Goal: Transaction & Acquisition: Purchase product/service

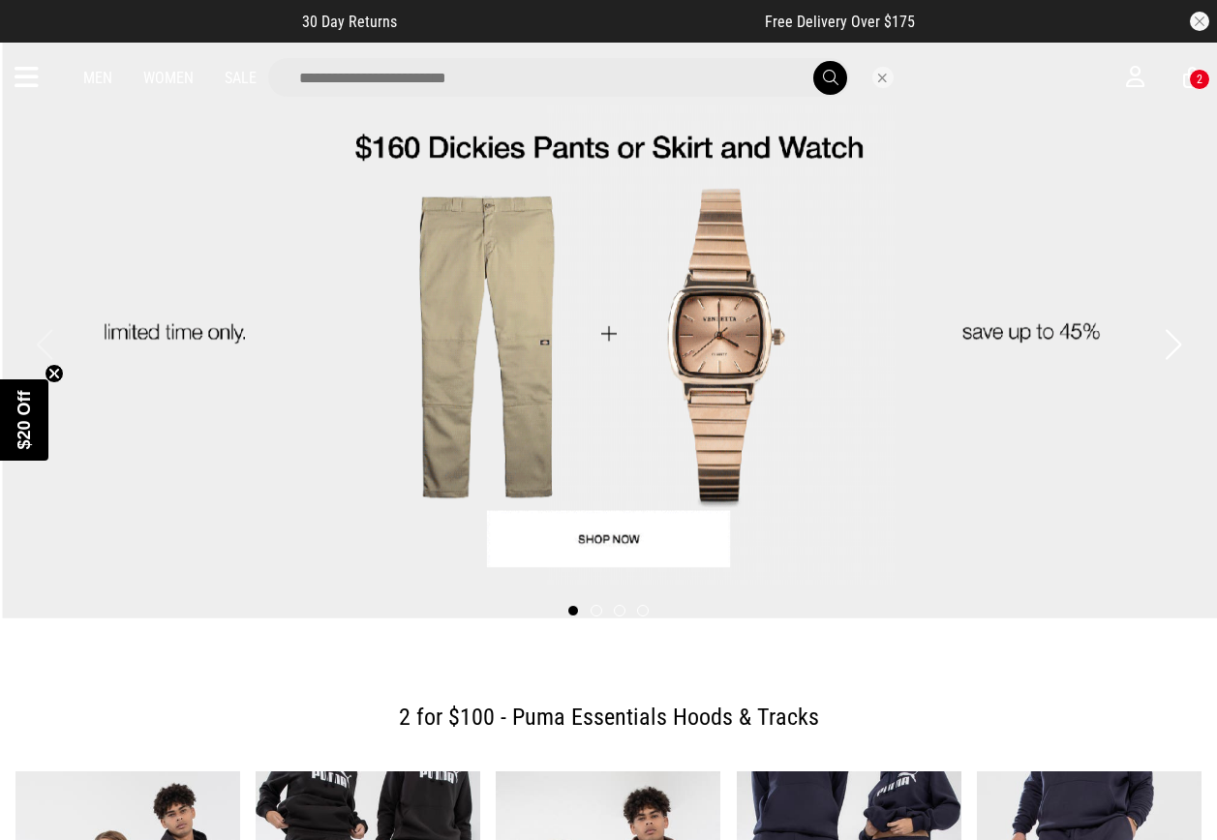
click at [677, 80] on input "search" at bounding box center [559, 77] width 582 height 39
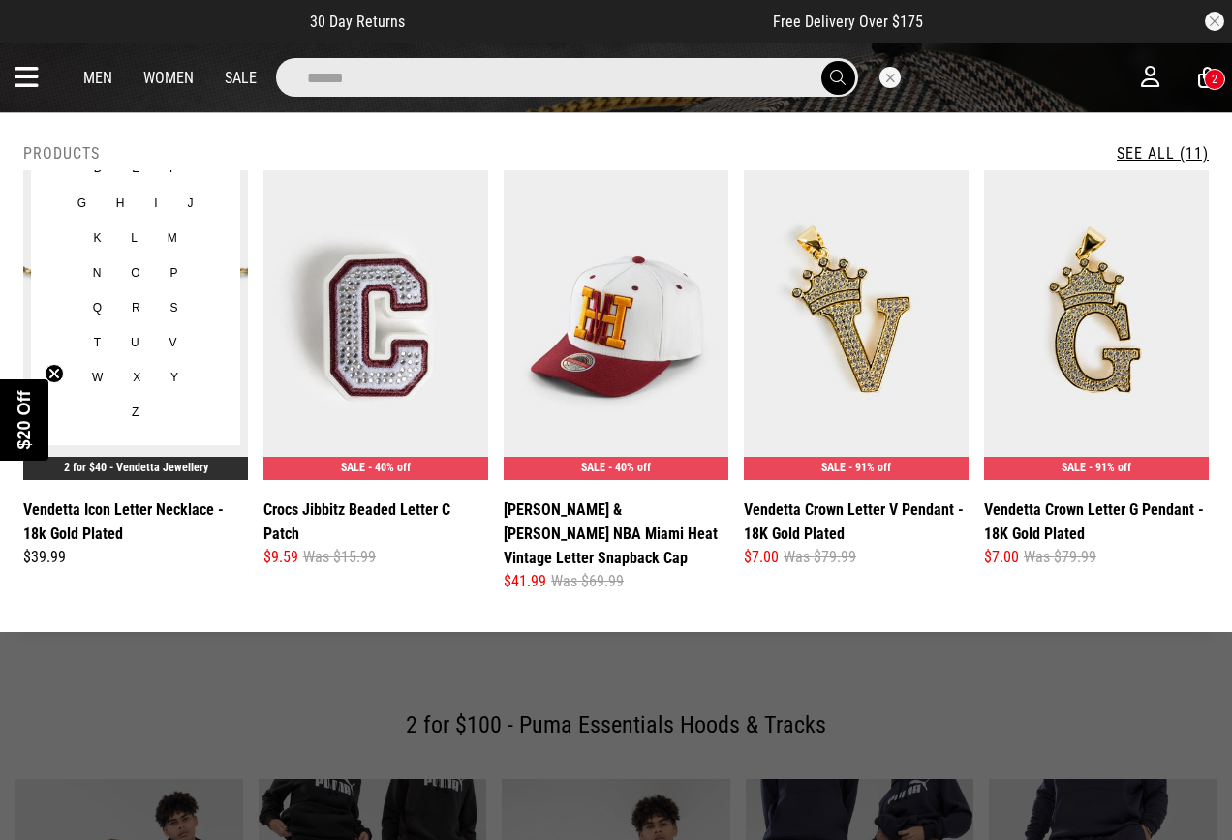
type input "******"
click at [240, 289] on img at bounding box center [135, 325] width 225 height 310
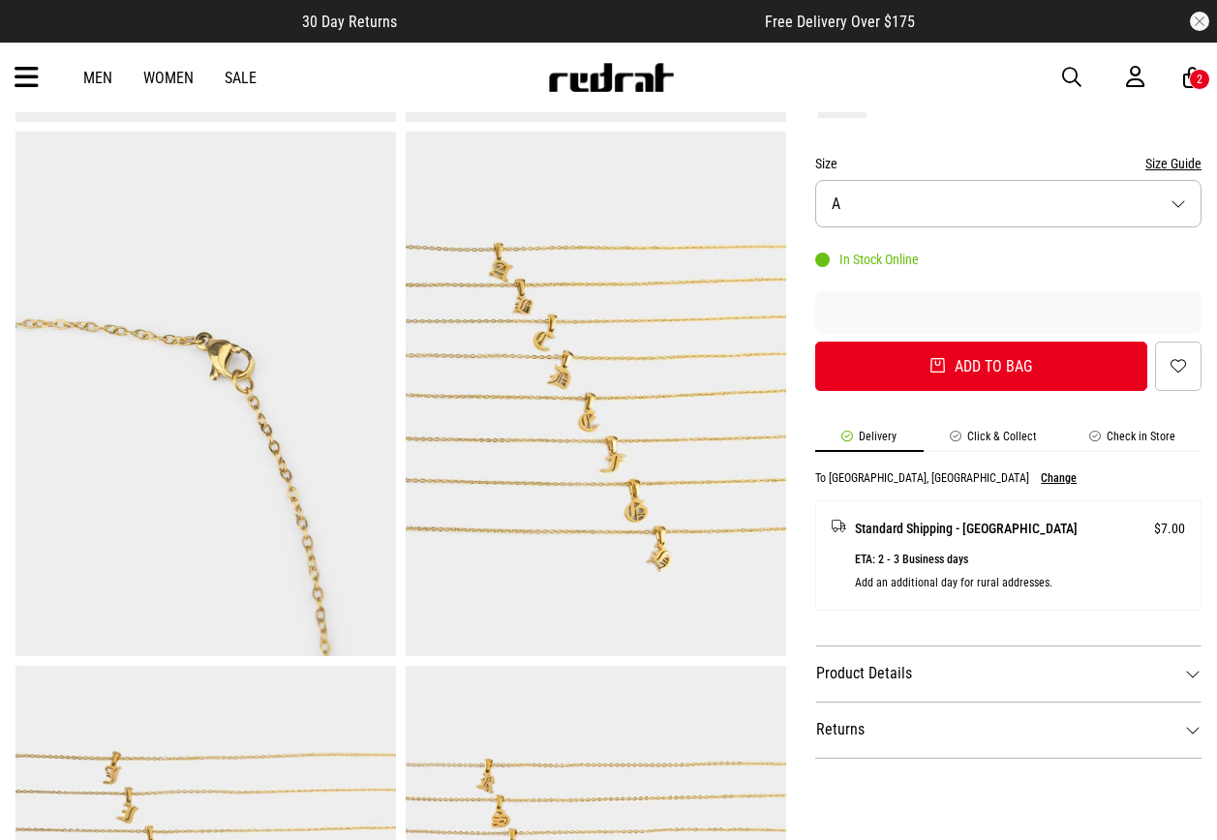
scroll to position [581, 0]
click at [920, 216] on button "Size A" at bounding box center [1008, 203] width 386 height 47
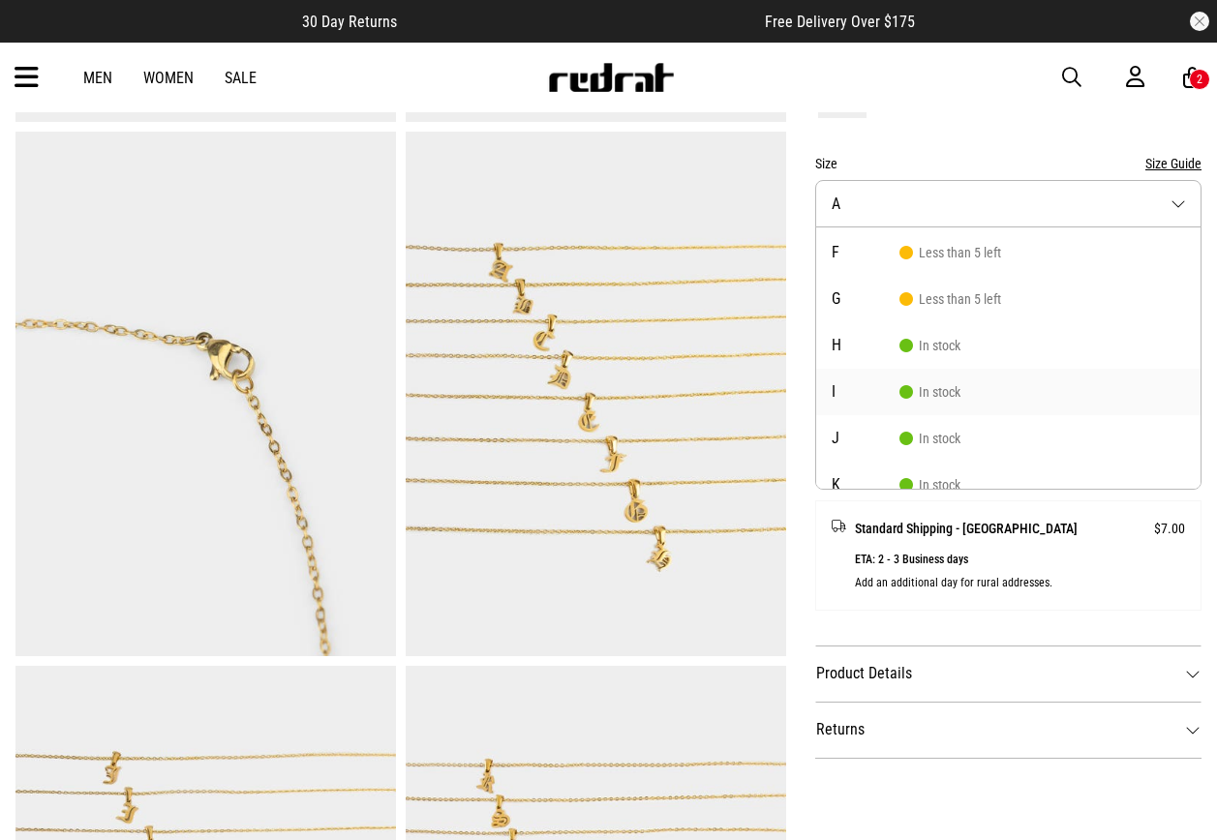
scroll to position [0, 0]
click at [951, 429] on span "In stock" at bounding box center [929, 436] width 61 height 15
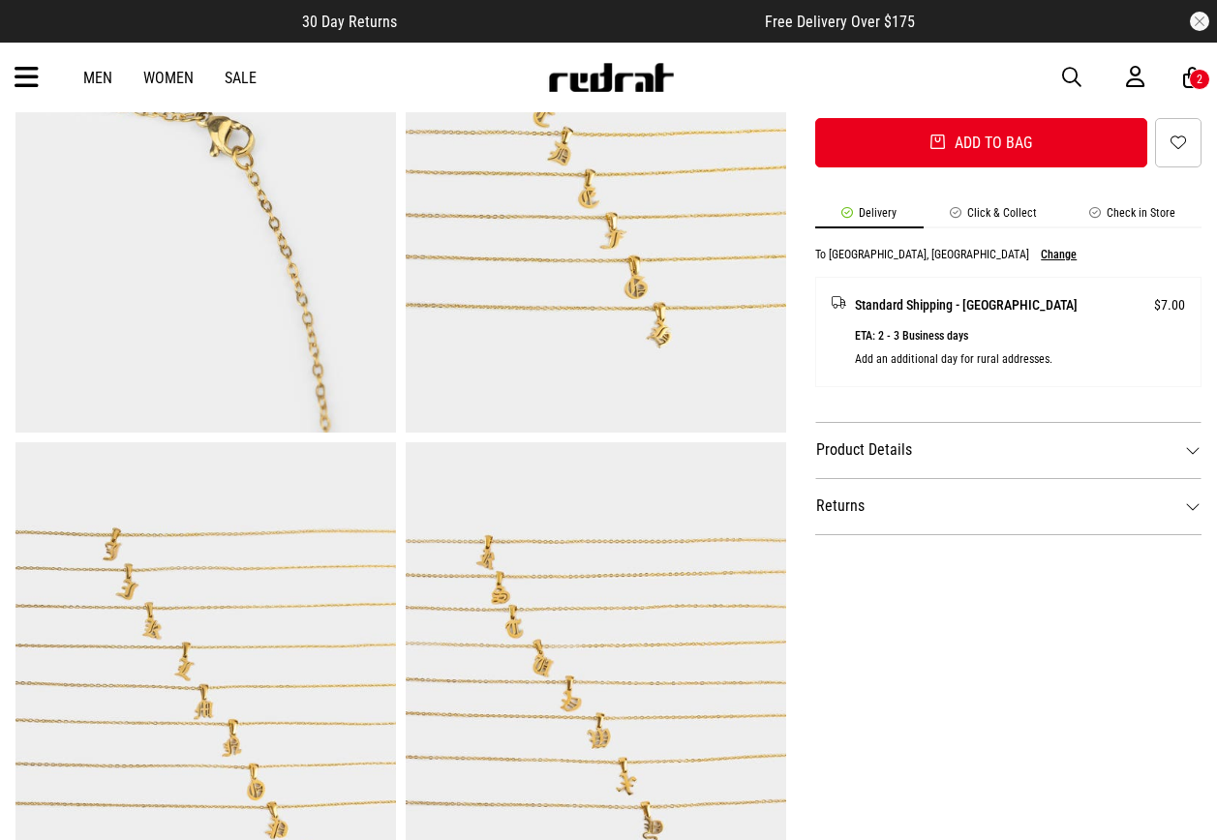
scroll to position [1065, 0]
